Goal: Check status: Check status

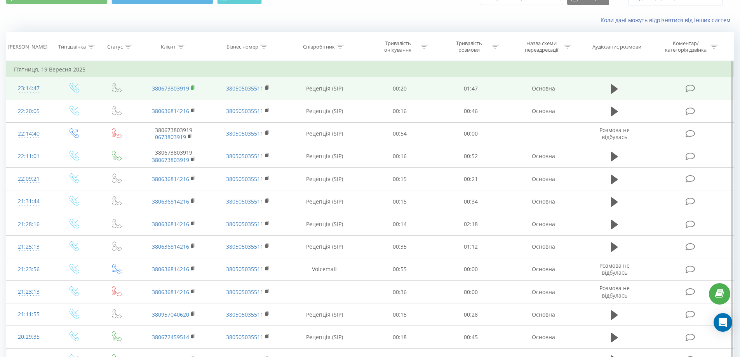
click at [192, 89] on rect at bounding box center [192, 87] width 2 height 3
click at [192, 87] on rect at bounding box center [192, 87] width 2 height 3
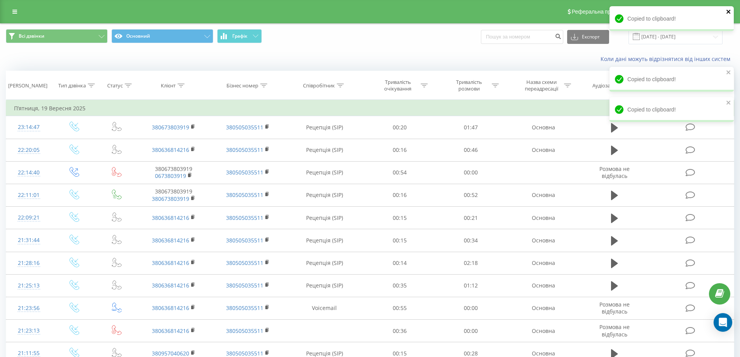
click at [729, 12] on icon "close" at bounding box center [728, 12] width 5 height 6
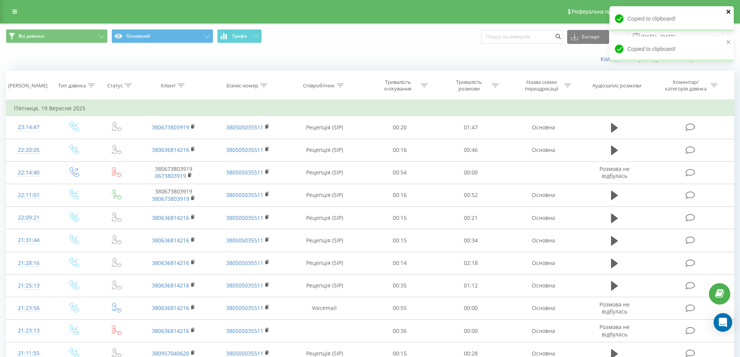
click at [731, 14] on icon "close" at bounding box center [728, 12] width 5 height 6
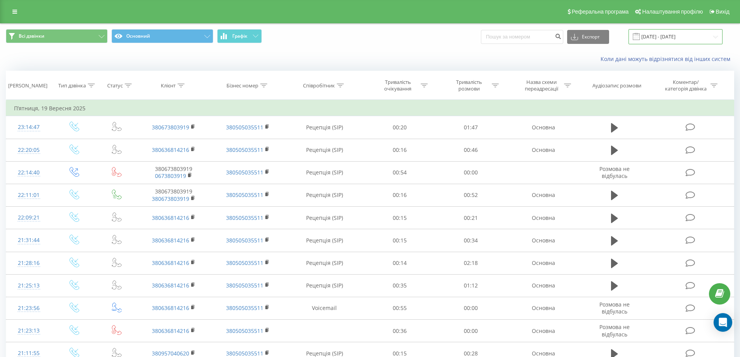
click at [676, 36] on input "[DATE] - [DATE]" at bounding box center [676, 36] width 94 height 15
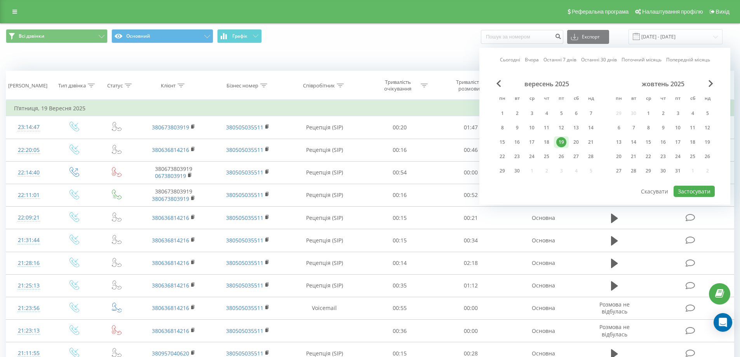
click at [508, 63] on link "Сьогодні" at bounding box center [510, 59] width 20 height 7
click at [689, 191] on button "Застосувати" at bounding box center [694, 191] width 41 height 11
type input "[DATE] - [DATE]"
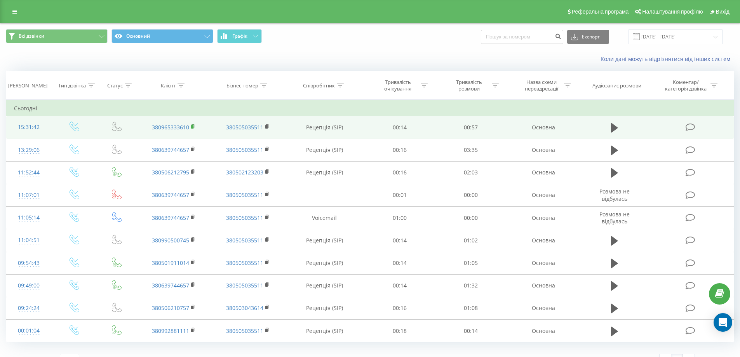
click at [191, 128] on icon at bounding box center [193, 126] width 4 height 5
